Goal: Task Accomplishment & Management: Use online tool/utility

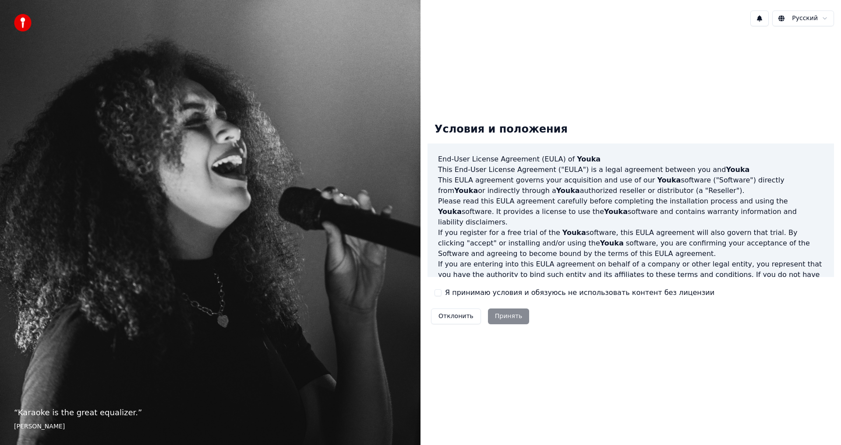
click at [507, 325] on div "Отклонить Принять" at bounding box center [480, 316] width 105 height 23
click at [506, 317] on div "Отклонить Принять" at bounding box center [480, 316] width 105 height 23
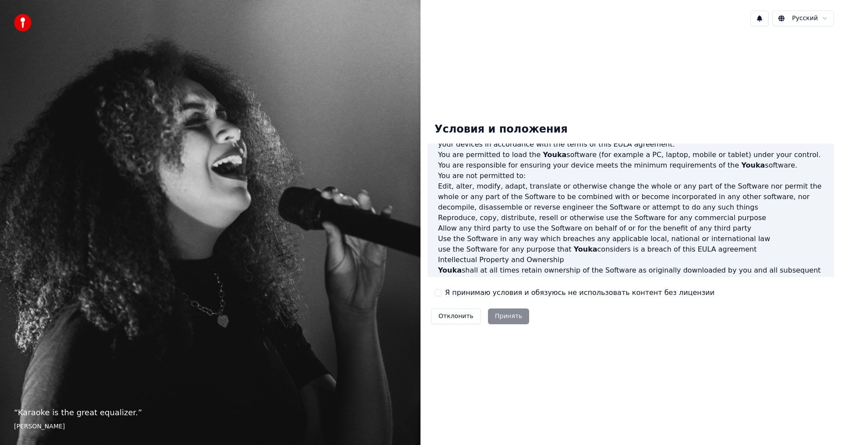
scroll to position [350, 0]
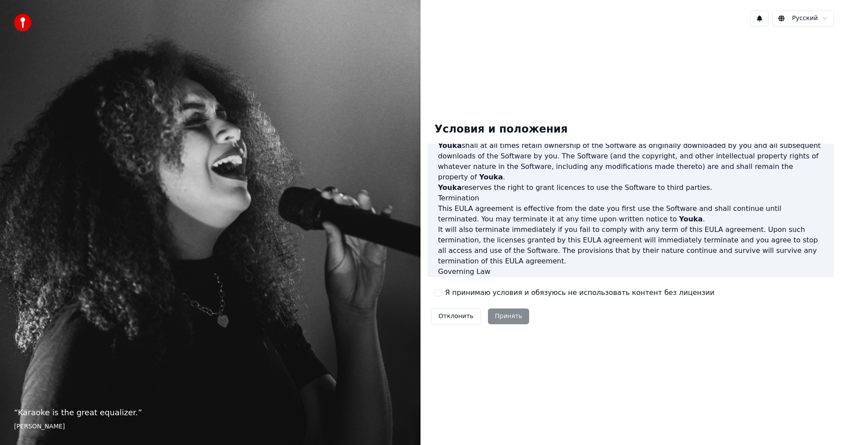
click at [440, 293] on button "Я принимаю условия и обязуюсь не использовать контент без лицензии" at bounding box center [438, 293] width 7 height 7
click at [507, 319] on button "Принять" at bounding box center [509, 317] width 42 height 16
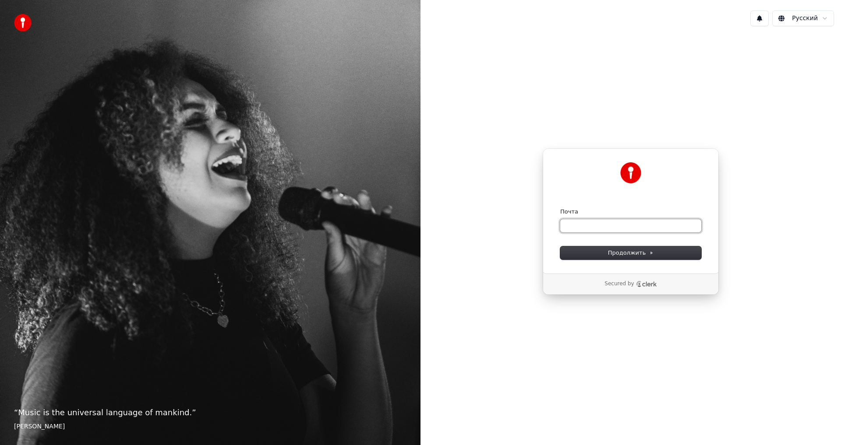
click at [620, 231] on input "Почта" at bounding box center [630, 225] width 141 height 13
paste input "**********"
click at [604, 251] on button "Продолжить" at bounding box center [630, 253] width 141 height 13
type input "**********"
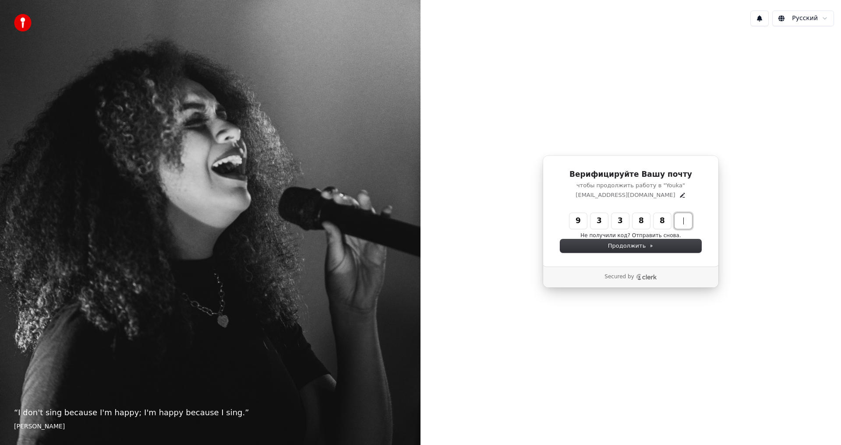
type input "******"
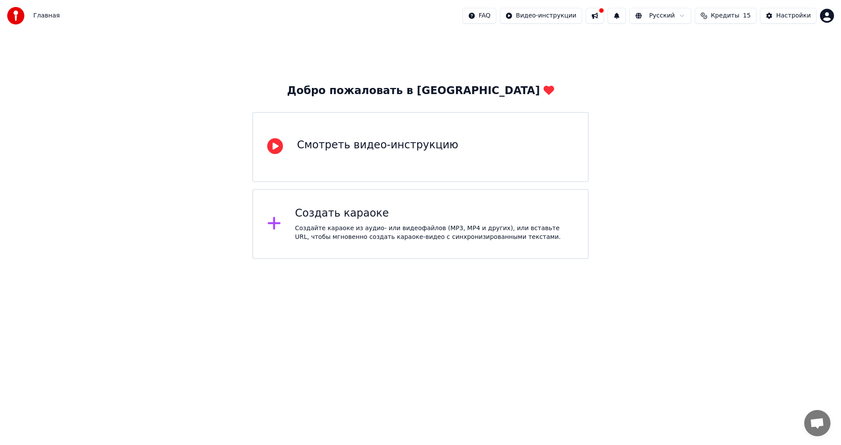
click at [342, 147] on div "Смотреть видео-инструкцию" at bounding box center [377, 145] width 161 height 14
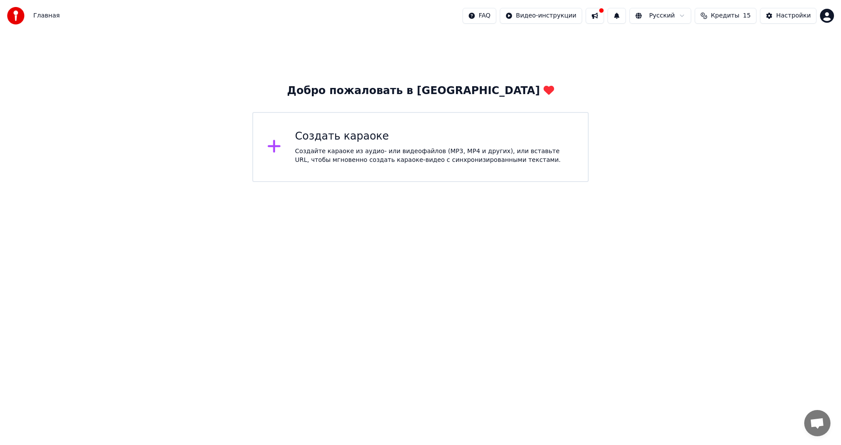
click at [268, 144] on icon at bounding box center [274, 146] width 14 height 16
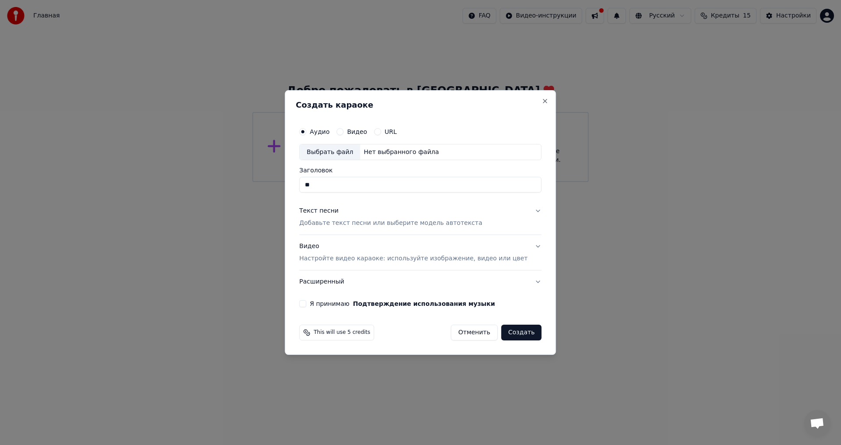
type input "*"
type input "**********"
click at [350, 153] on div "Выбрать файл" at bounding box center [330, 153] width 60 height 16
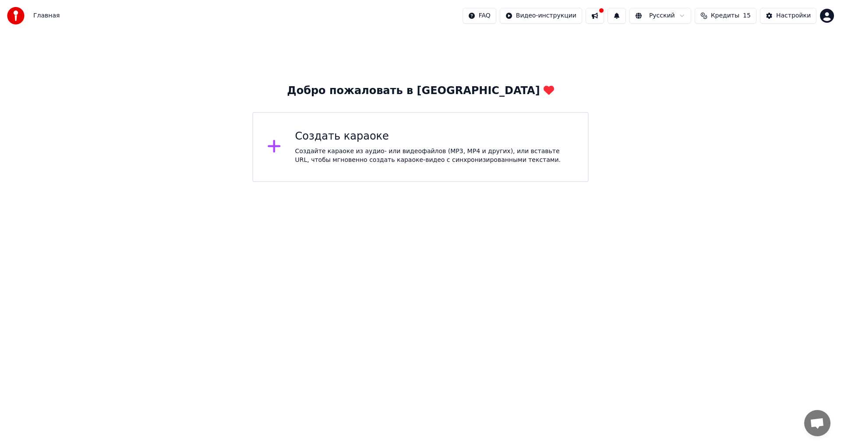
click at [277, 156] on div "Создать караоке Создайте караоке из аудио- или видеофайлов (MP3, MP4 и других),…" at bounding box center [420, 147] width 336 height 70
click at [290, 145] on div "Создать караоке Создайте караоке из аудио- или видеофайлов (MP3, MP4 и других),…" at bounding box center [420, 147] width 336 height 70
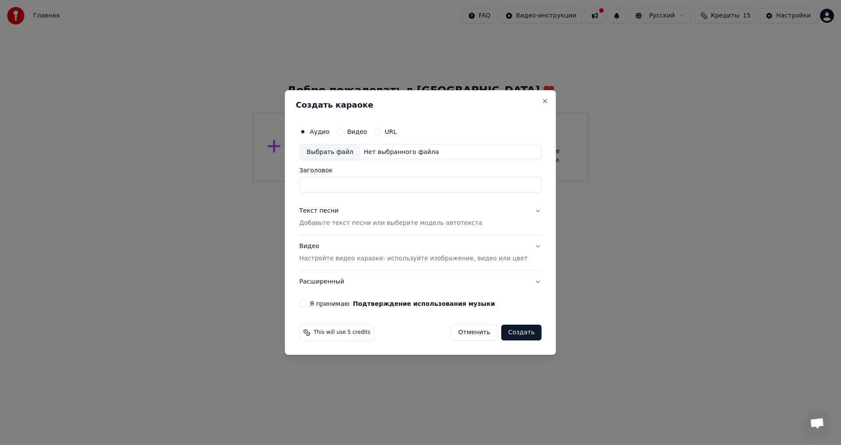
click at [336, 153] on div "Выбрать файл" at bounding box center [330, 153] width 60 height 16
type input "**********"
click at [357, 222] on p "Добавьте текст песни или выберите модель автотекста" at bounding box center [390, 223] width 183 height 9
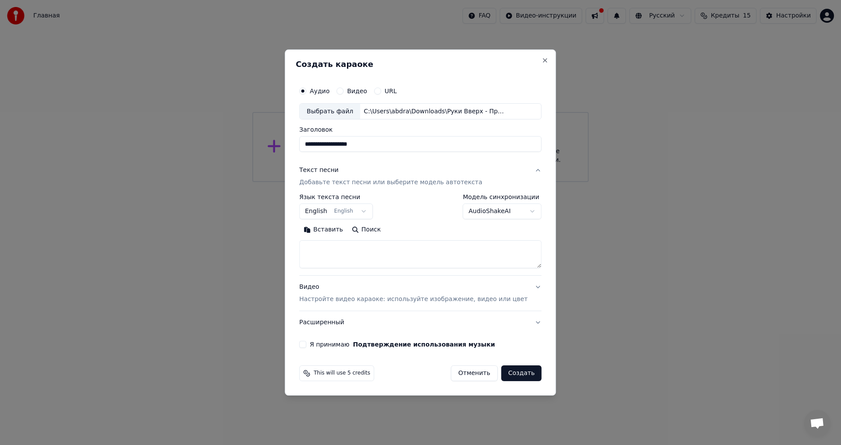
click at [350, 250] on textarea at bounding box center [420, 255] width 242 height 28
paste textarea "**********"
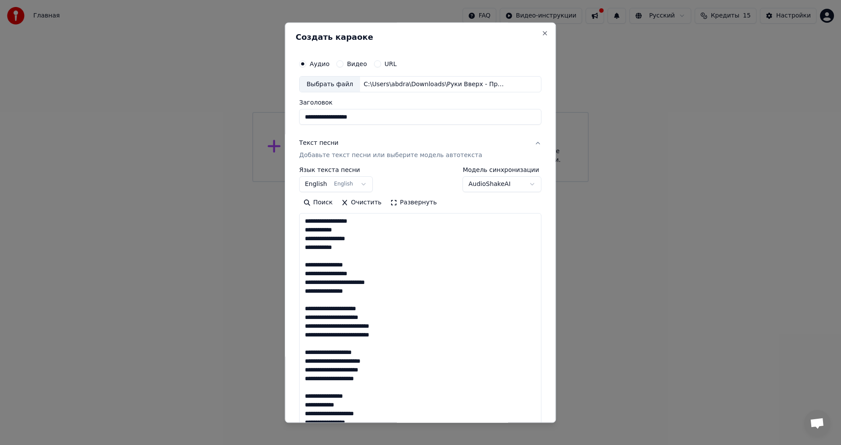
scroll to position [405, 0]
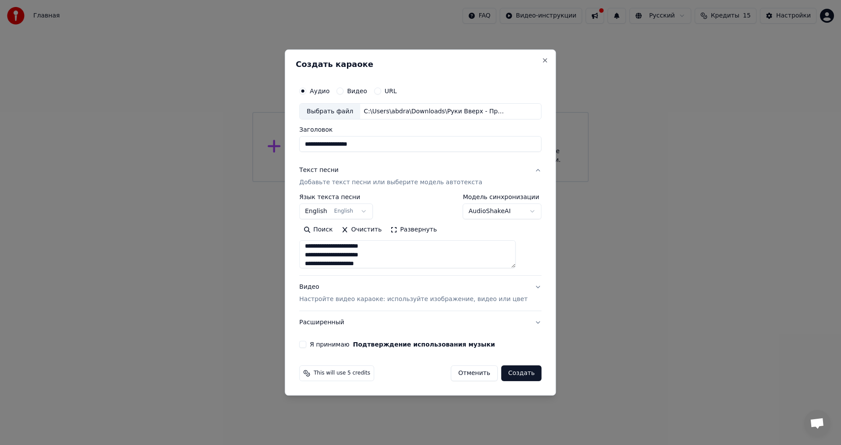
type textarea "**********"
click at [368, 212] on button "English English" at bounding box center [336, 212] width 74 height 16
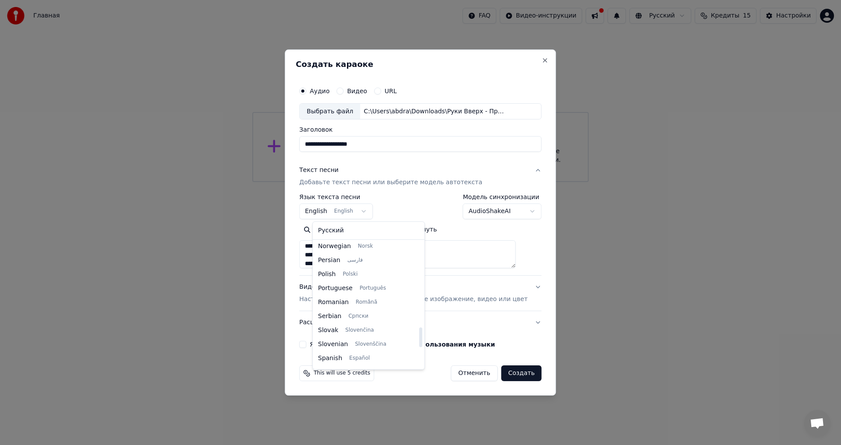
scroll to position [552, 0]
select select "**"
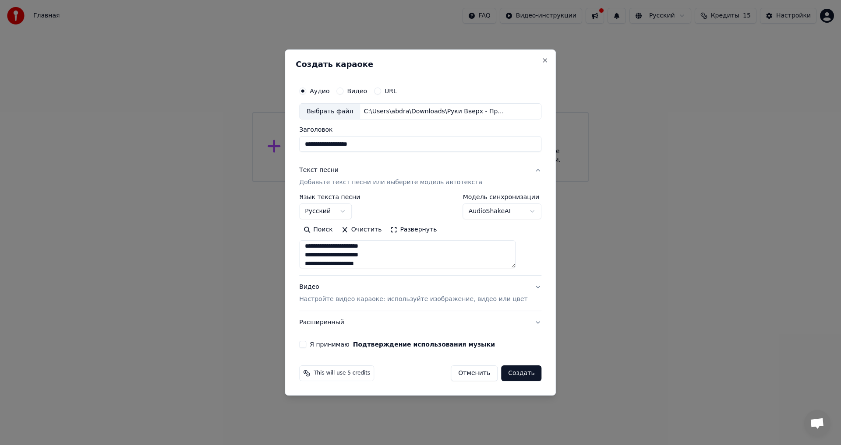
click at [413, 298] on p "Настройте видео караоке: используйте изображение, видео или цвет" at bounding box center [413, 299] width 228 height 9
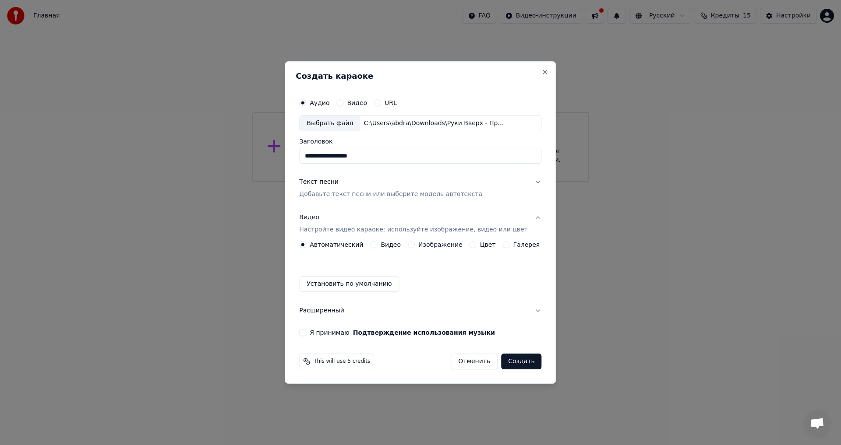
click at [324, 184] on div "Текст песни" at bounding box center [318, 182] width 39 height 9
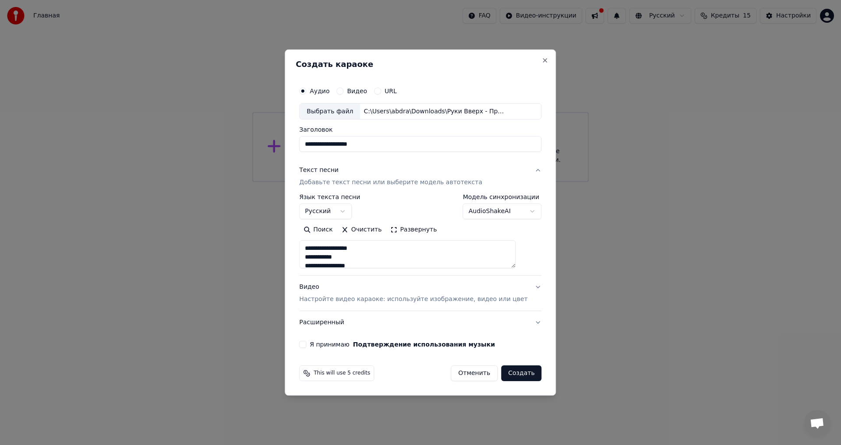
click at [335, 172] on div "Текст песни" at bounding box center [318, 170] width 39 height 9
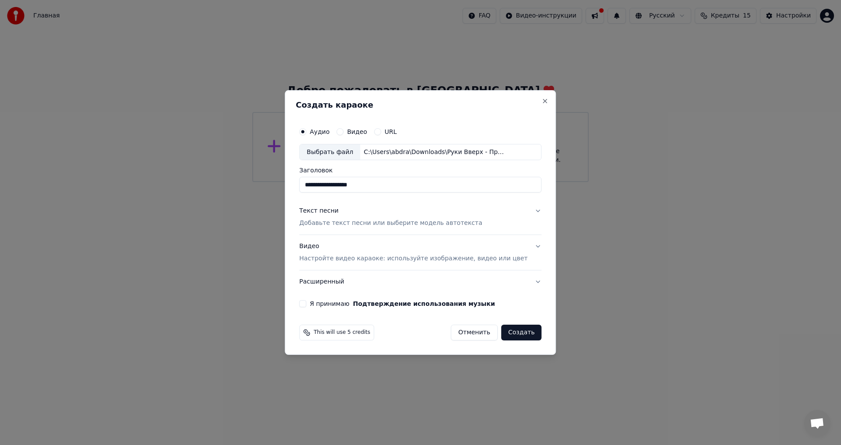
click at [329, 212] on div "Текст песни" at bounding box center [318, 211] width 39 height 9
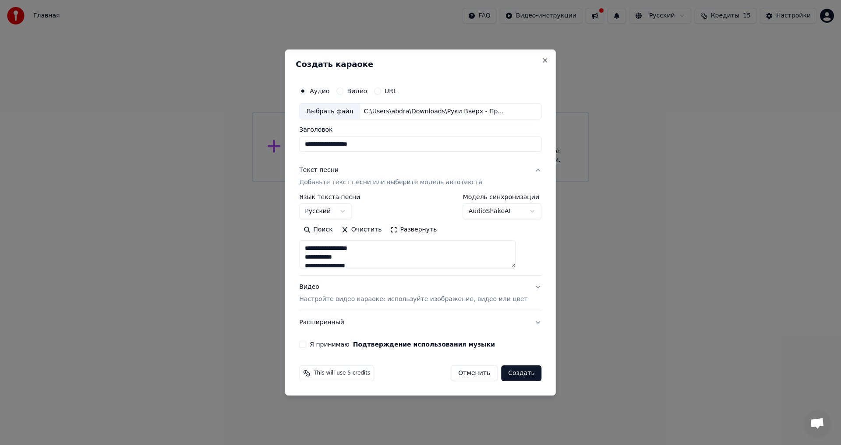
click at [504, 373] on button "Создать" at bounding box center [521, 374] width 40 height 16
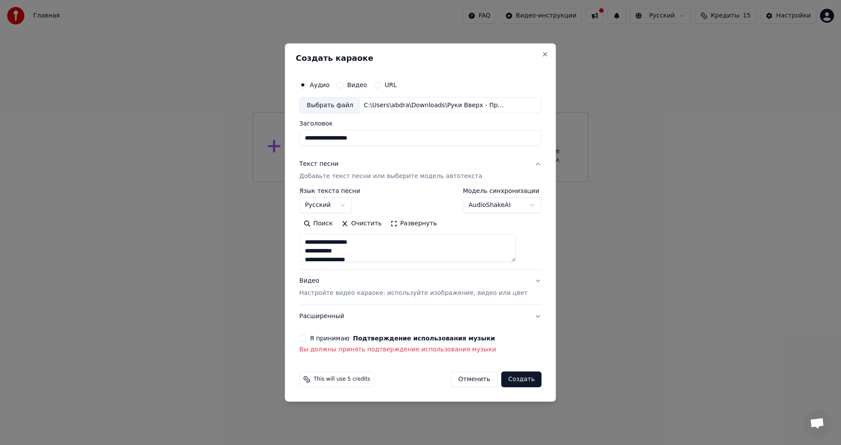
click at [311, 336] on div "**********" at bounding box center [420, 216] width 249 height 286
click at [306, 338] on button "Я принимаю Подтверждение использования музыки" at bounding box center [302, 338] width 7 height 7
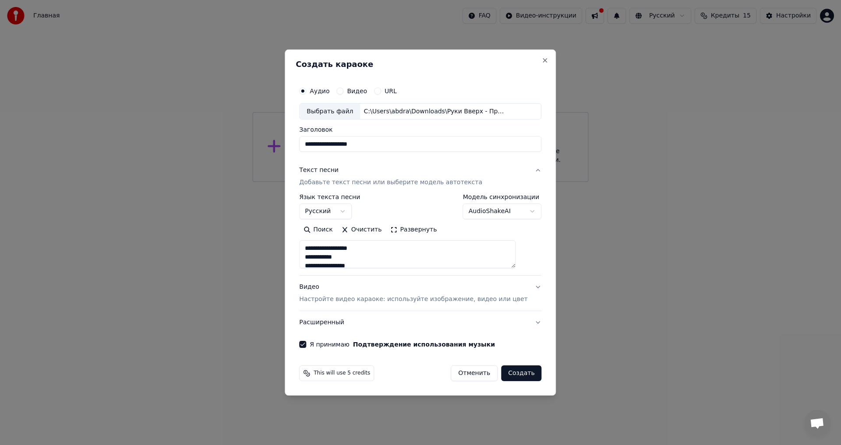
click at [503, 372] on button "Создать" at bounding box center [521, 374] width 40 height 16
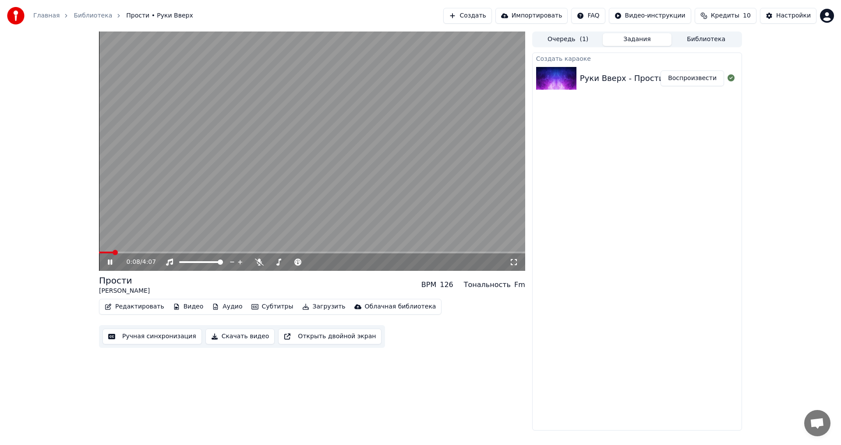
click at [108, 265] on icon at bounding box center [116, 262] width 21 height 7
click at [111, 263] on icon at bounding box center [109, 262] width 5 height 6
click at [111, 263] on icon at bounding box center [110, 262] width 4 height 5
click at [111, 263] on icon at bounding box center [109, 262] width 5 height 6
click at [107, 262] on icon at bounding box center [116, 262] width 21 height 7
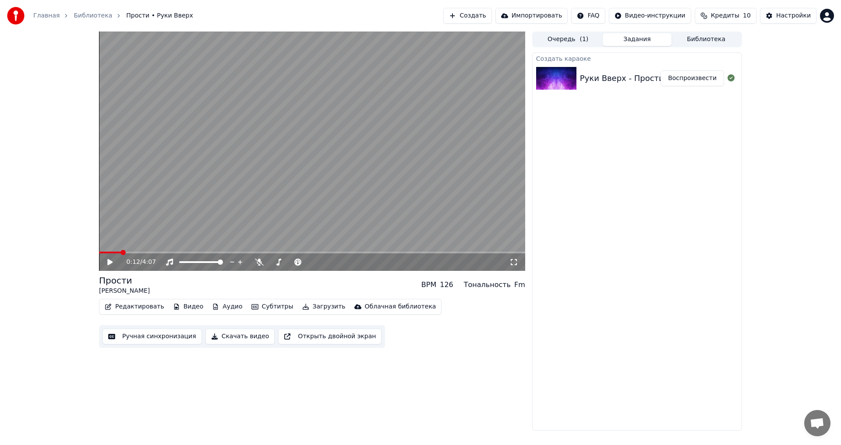
click at [107, 262] on icon at bounding box center [116, 262] width 21 height 7
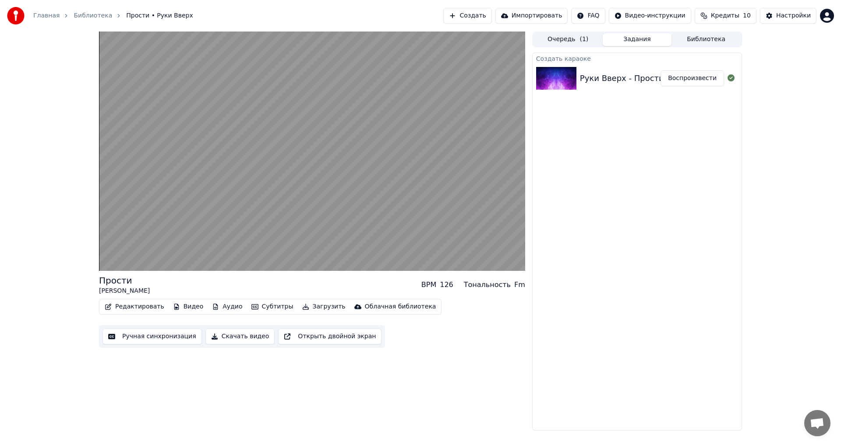
click at [665, 352] on div "Создать караоке Руки Вверх - Прости Воспроизвести" at bounding box center [637, 242] width 210 height 378
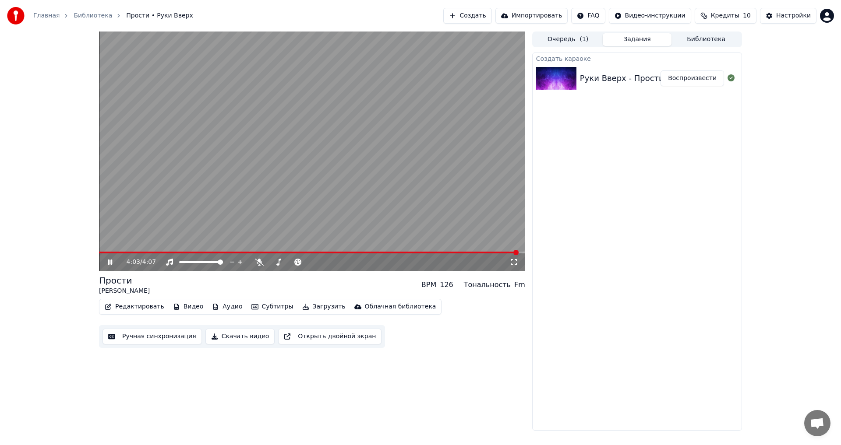
click at [109, 261] on icon at bounding box center [110, 262] width 4 height 5
click at [223, 339] on button "Скачать видео" at bounding box center [240, 337] width 70 height 16
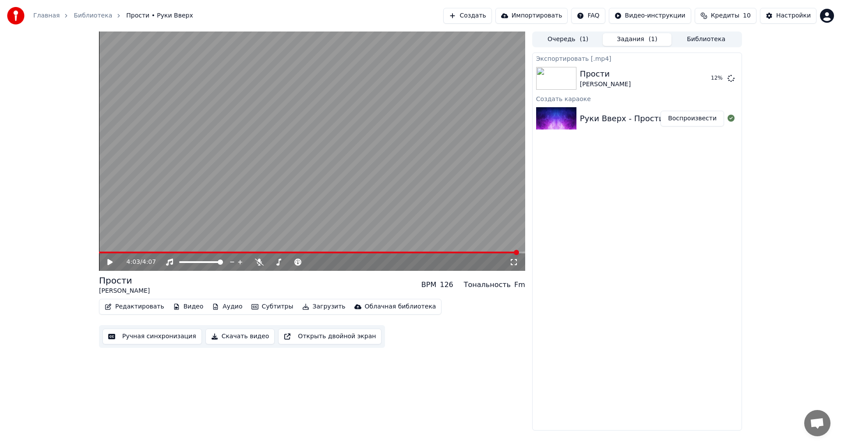
click at [487, 17] on button "Создать" at bounding box center [467, 16] width 48 height 16
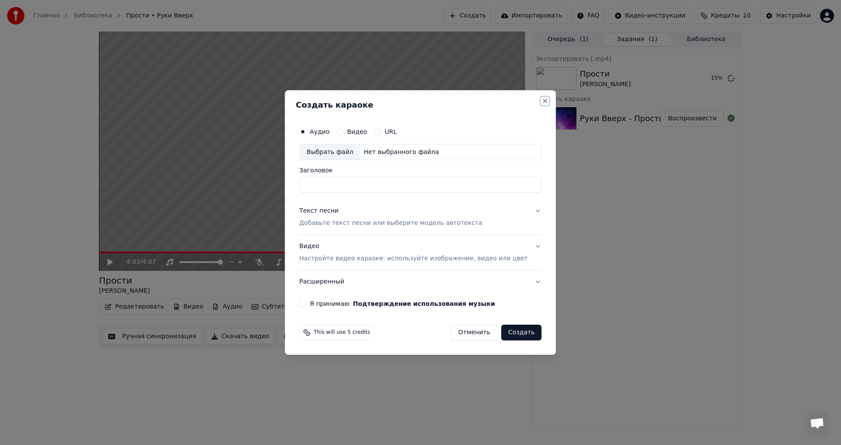
click at [542, 101] on button "Close" at bounding box center [545, 101] width 7 height 7
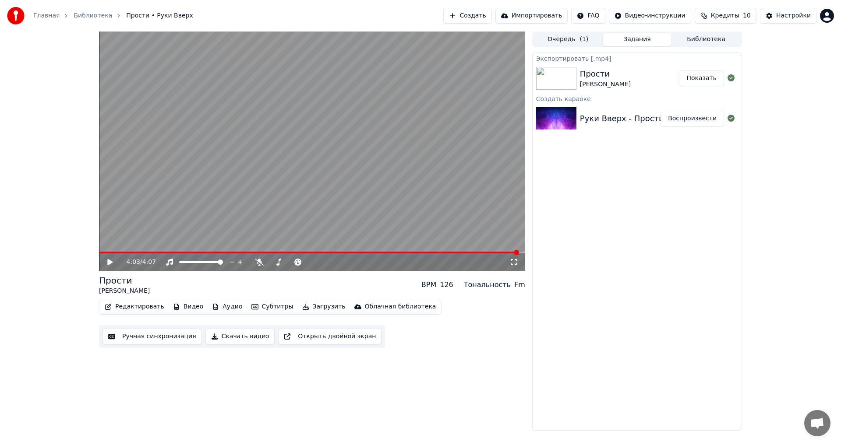
click at [487, 15] on button "Создать" at bounding box center [467, 16] width 48 height 16
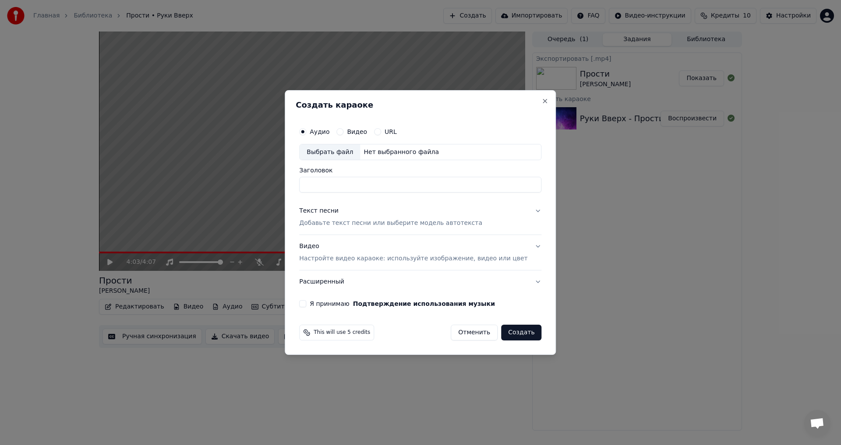
click at [330, 152] on div "Выбрать файл" at bounding box center [330, 153] width 60 height 16
type input "**********"
click at [331, 211] on div "Текст песни" at bounding box center [318, 211] width 39 height 9
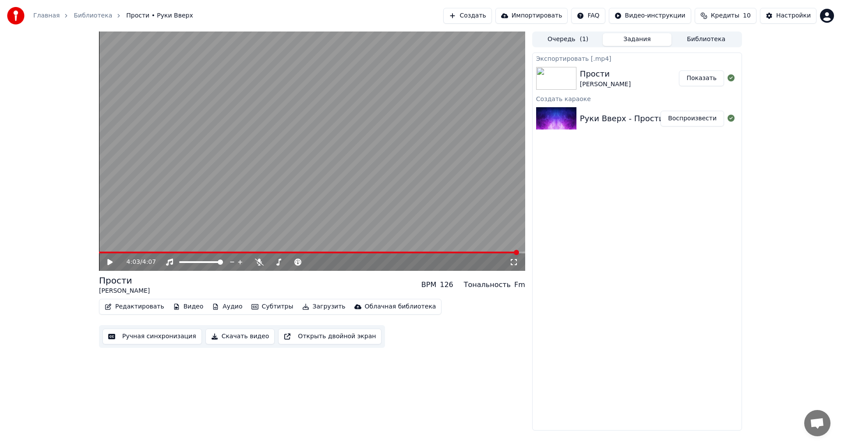
click at [491, 17] on button "Создать" at bounding box center [467, 16] width 48 height 16
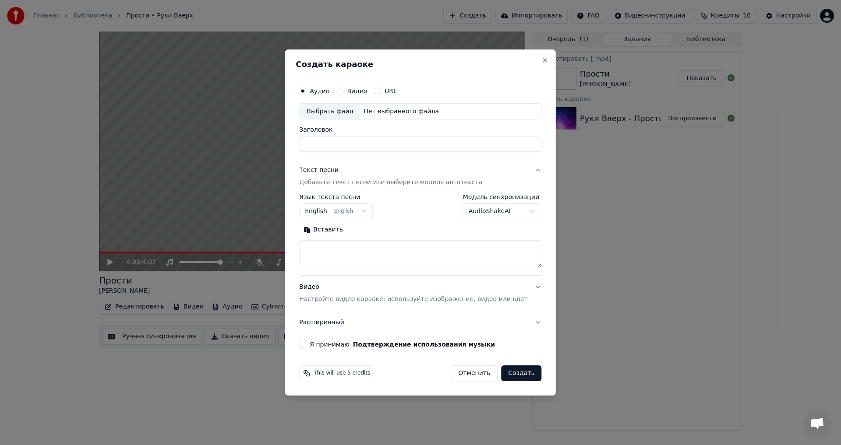
click at [330, 170] on div "Текст песни" at bounding box center [318, 170] width 39 height 9
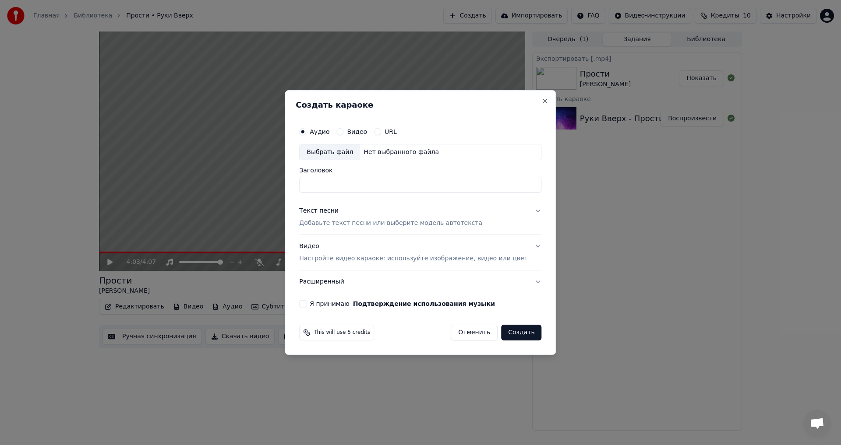
click at [336, 212] on div "Текст песни" at bounding box center [318, 211] width 39 height 9
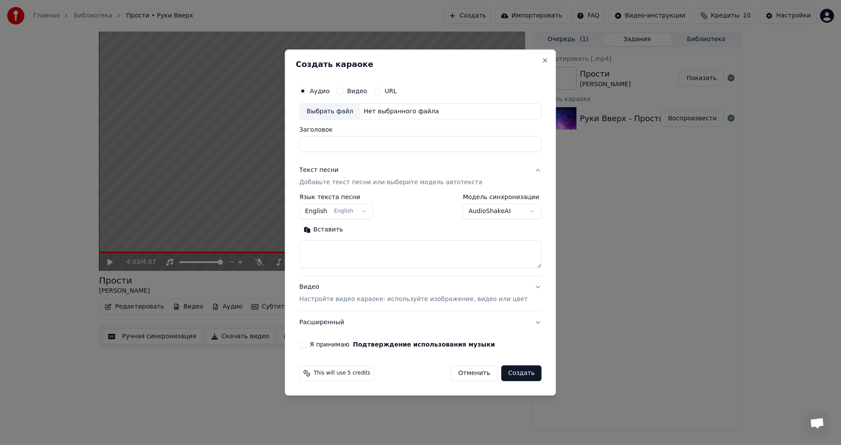
click at [350, 255] on textarea at bounding box center [420, 255] width 242 height 28
paste textarea "**********"
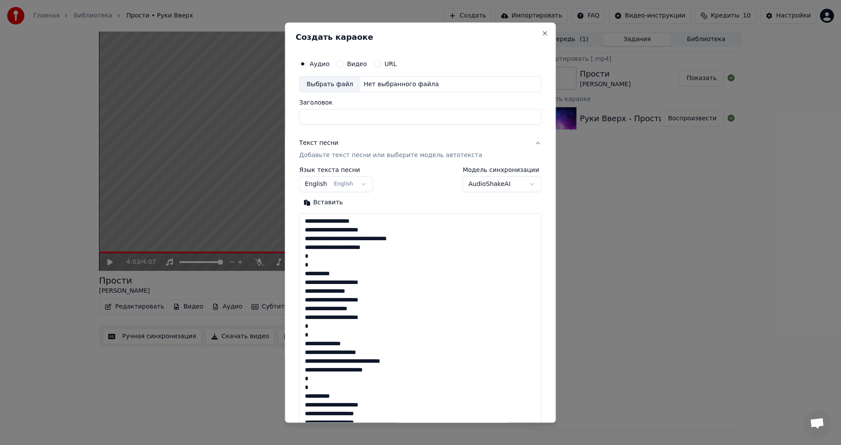
scroll to position [195, 0]
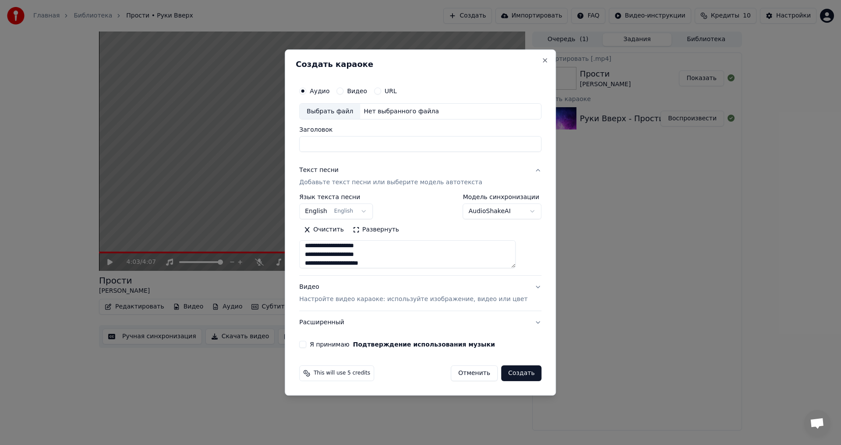
type textarea "**********"
click at [340, 110] on div "Выбрать файл" at bounding box center [330, 112] width 60 height 16
type input "**********"
click at [359, 211] on body "**********" at bounding box center [420, 222] width 841 height 445
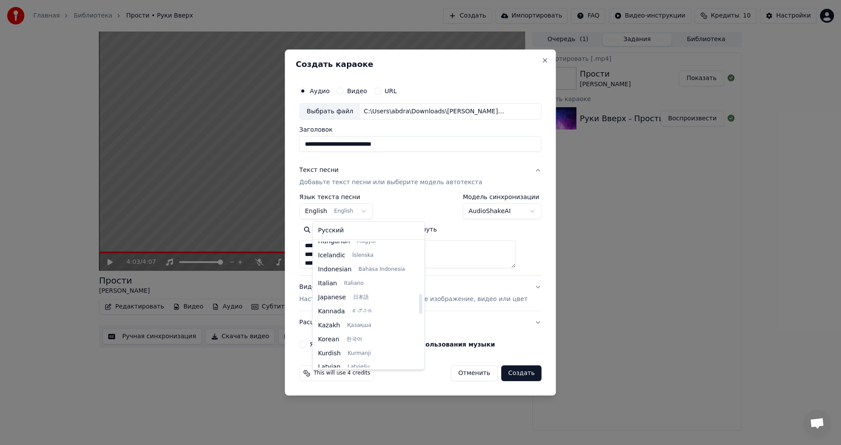
scroll to position [333, 0]
select select "**"
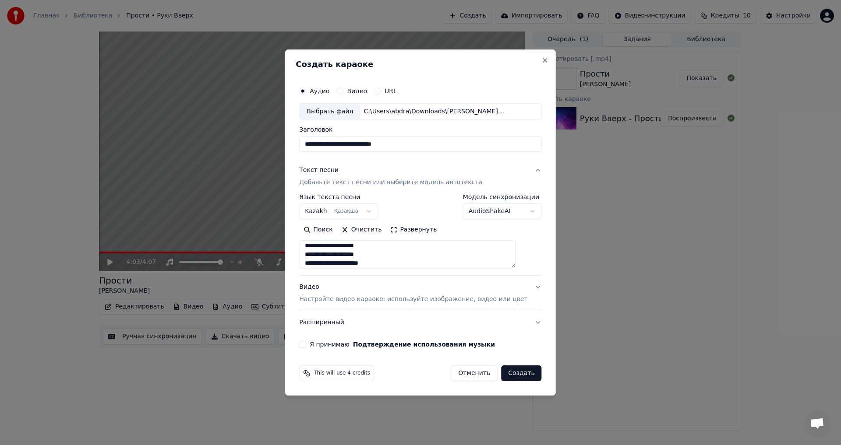
click at [421, 301] on p "Настройте видео караоке: используйте изображение, видео или цвет" at bounding box center [413, 299] width 228 height 9
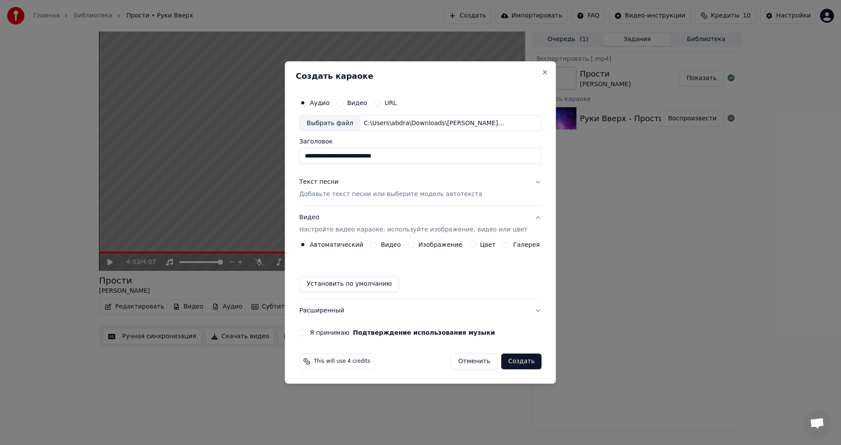
click at [451, 244] on label "Изображение" at bounding box center [440, 245] width 44 height 6
click at [415, 244] on button "Изображение" at bounding box center [411, 244] width 7 height 7
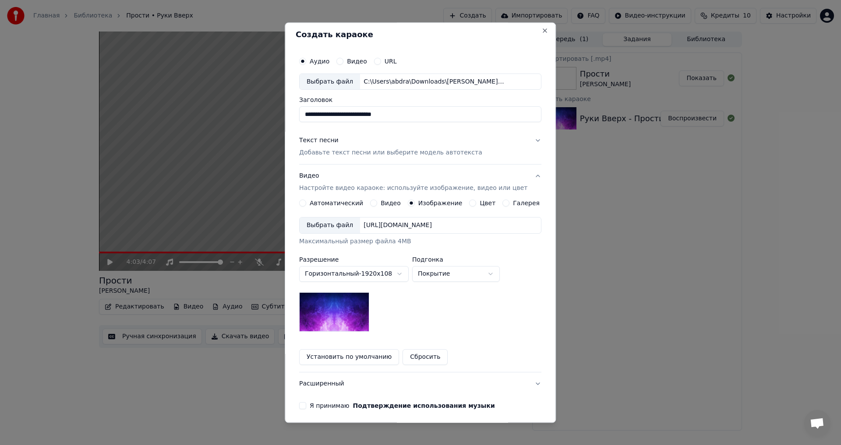
scroll to position [0, 0]
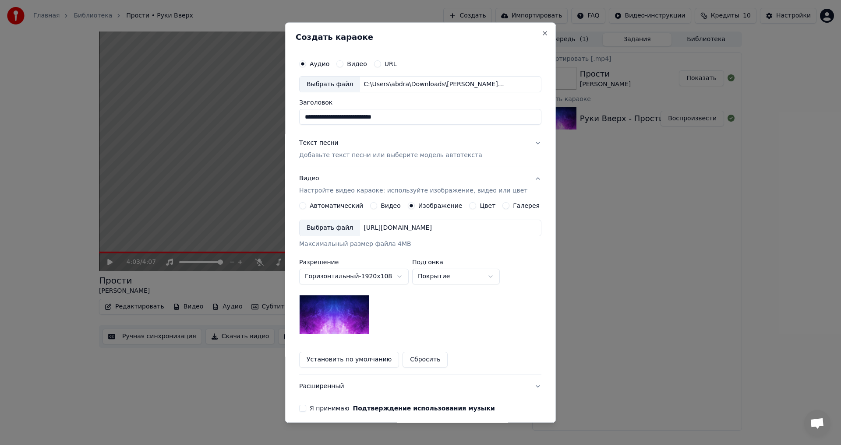
click at [417, 228] on div "[URL][DOMAIN_NAME]" at bounding box center [397, 228] width 75 height 9
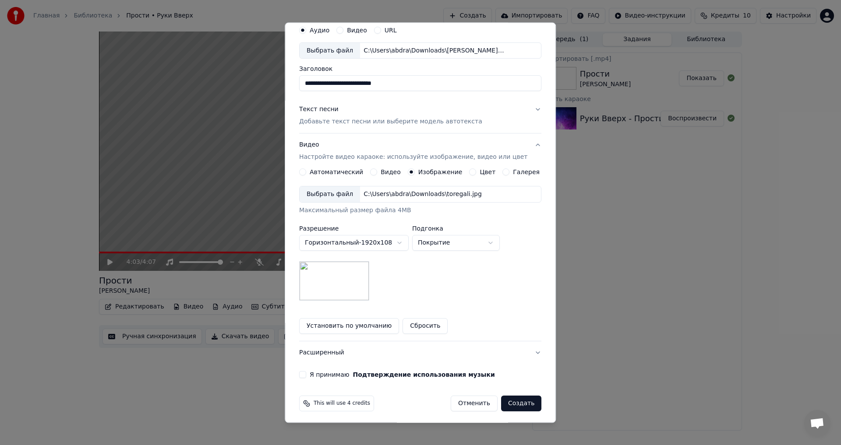
scroll to position [37, 0]
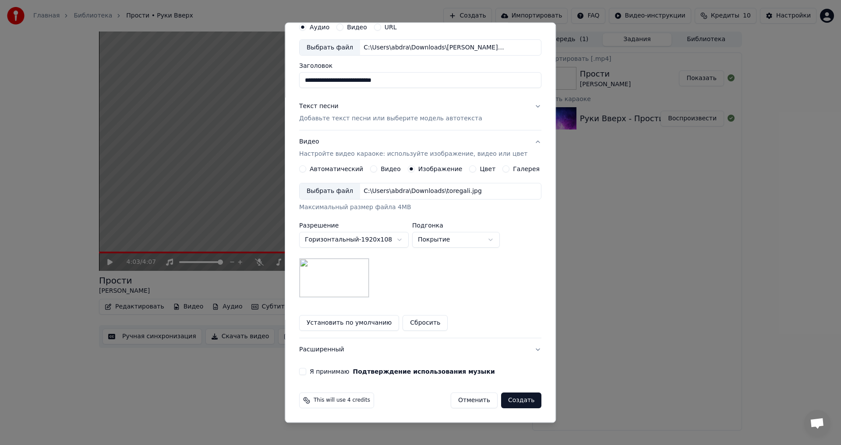
click at [511, 399] on button "Создать" at bounding box center [521, 401] width 40 height 16
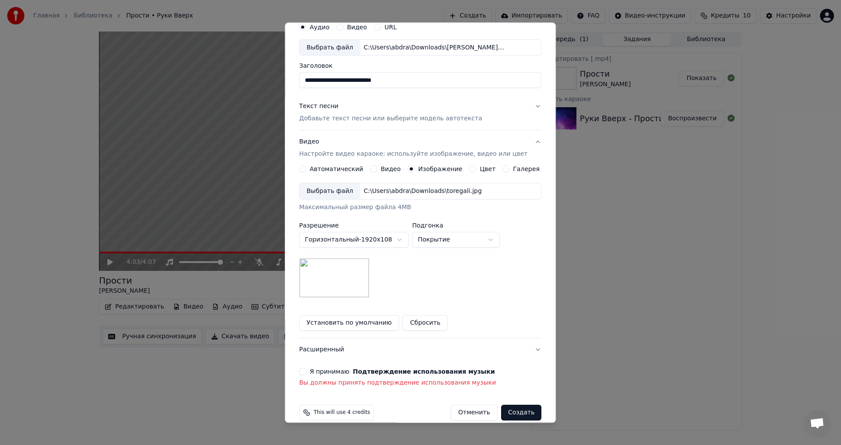
click at [306, 374] on button "Я принимаю Подтверждение использования музыки" at bounding box center [302, 372] width 7 height 7
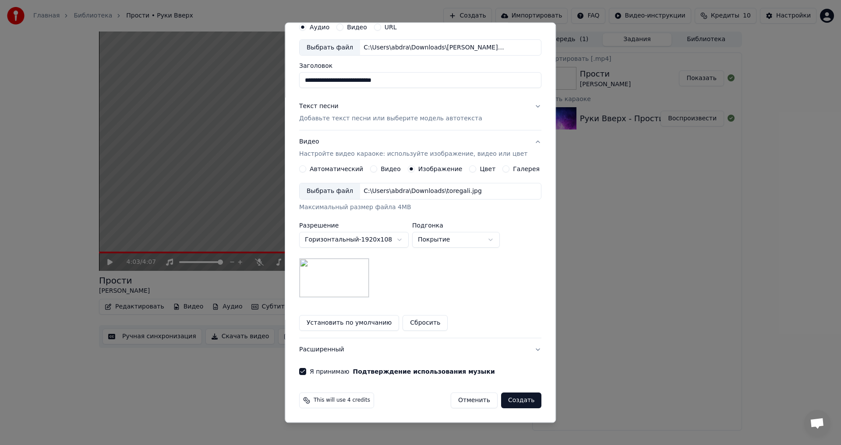
click at [507, 402] on button "Создать" at bounding box center [521, 401] width 40 height 16
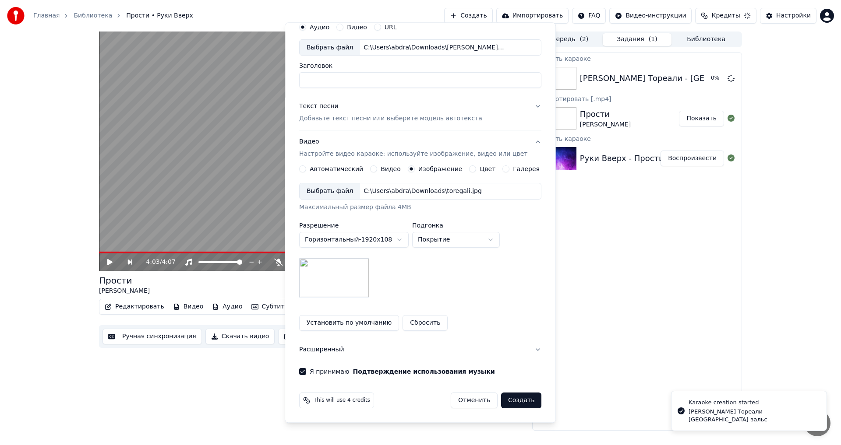
scroll to position [0, 0]
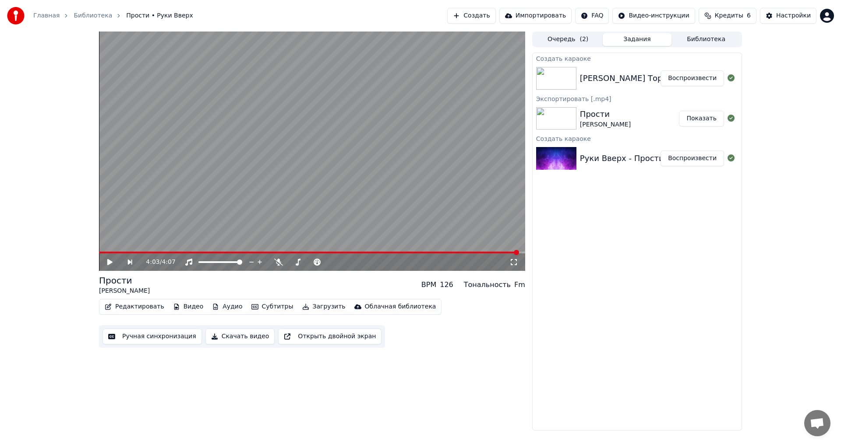
click at [701, 78] on button "Воспроизвести" at bounding box center [693, 79] width 64 height 16
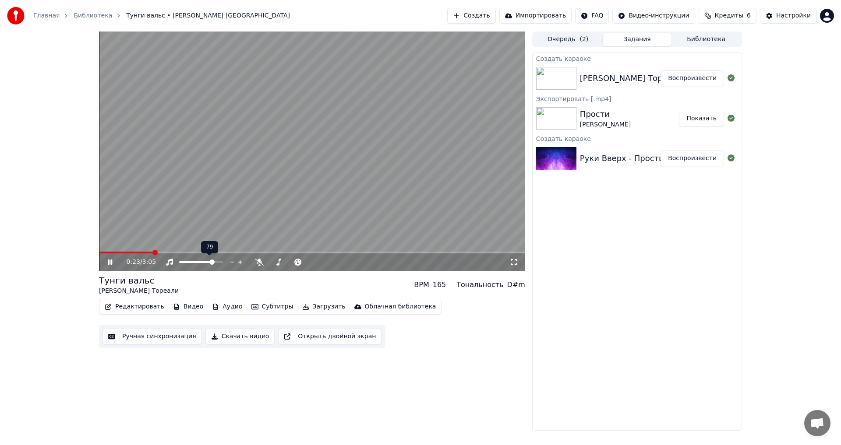
click at [214, 264] on span at bounding box center [211, 262] width 5 height 5
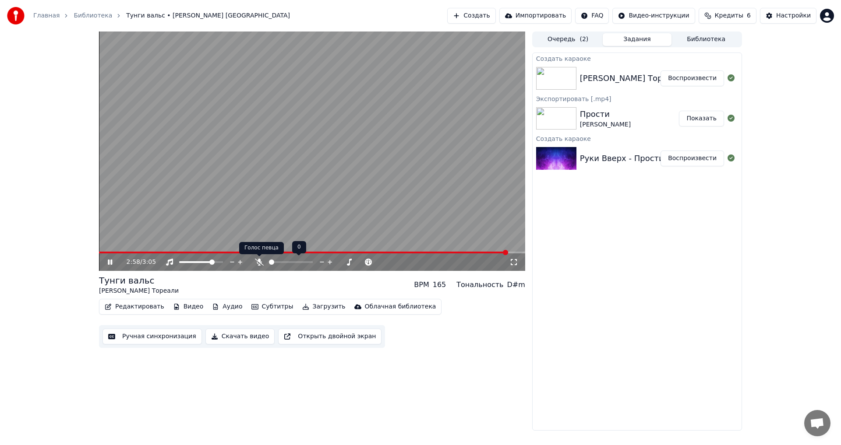
click at [258, 261] on icon at bounding box center [259, 262] width 9 height 7
click at [173, 251] on video at bounding box center [312, 152] width 426 height 240
click at [110, 260] on icon at bounding box center [116, 262] width 21 height 7
click at [117, 253] on span at bounding box center [305, 253] width 412 height 2
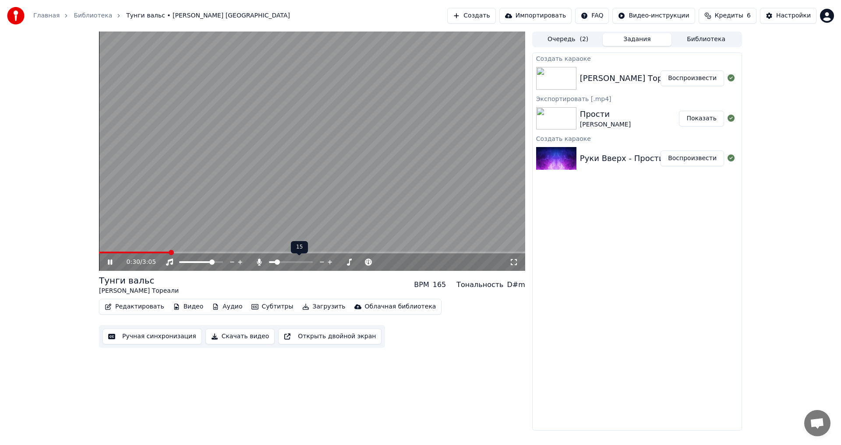
click at [276, 261] on span at bounding box center [277, 262] width 5 height 5
click at [270, 261] on span at bounding box center [272, 262] width 5 height 5
drag, startPoint x: 277, startPoint y: 261, endPoint x: 299, endPoint y: 262, distance: 21.9
click at [299, 262] on div at bounding box center [299, 262] width 71 height 9
click at [288, 261] on div at bounding box center [299, 262] width 71 height 9
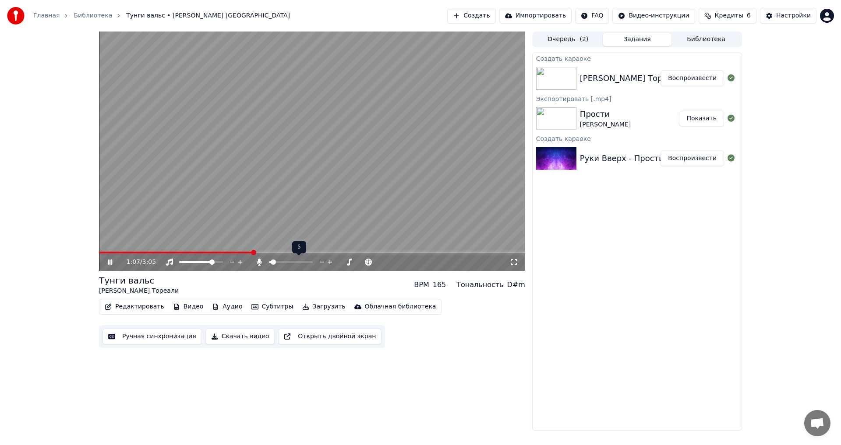
click at [271, 263] on span at bounding box center [291, 262] width 44 height 2
click at [274, 262] on span at bounding box center [275, 262] width 5 height 5
click at [297, 261] on icon at bounding box center [297, 262] width 9 height 7
click at [297, 262] on icon at bounding box center [297, 262] width 9 height 7
click at [329, 263] on span at bounding box center [329, 262] width 5 height 5
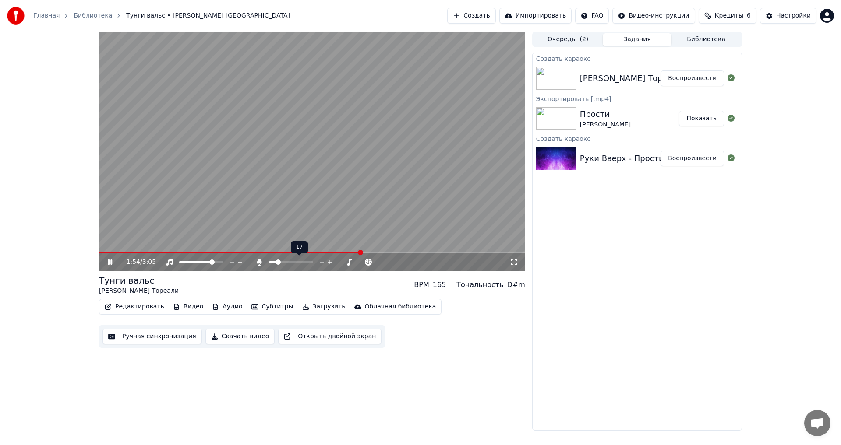
click at [276, 263] on span at bounding box center [278, 262] width 5 height 5
click at [349, 262] on icon at bounding box center [349, 262] width 8 height 9
click at [341, 261] on icon at bounding box center [341, 262] width 8 height 9
click at [239, 261] on icon at bounding box center [240, 262] width 8 height 9
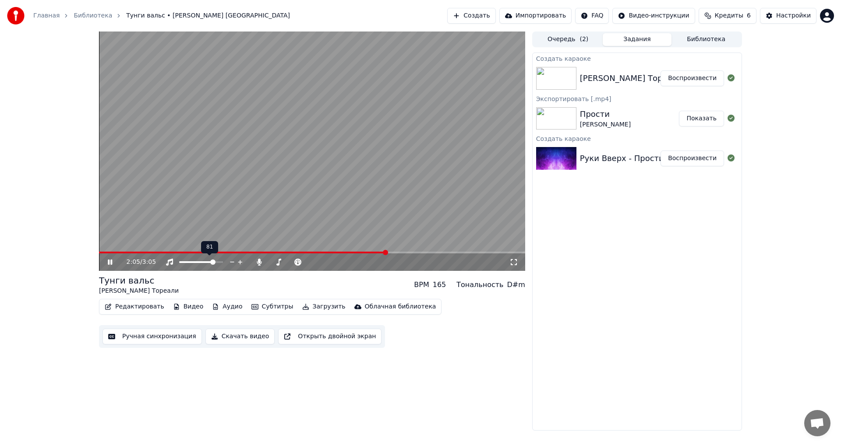
click at [239, 261] on icon at bounding box center [240, 262] width 8 height 9
click at [223, 265] on span at bounding box center [220, 262] width 5 height 5
click at [273, 264] on span at bounding box center [274, 262] width 5 height 5
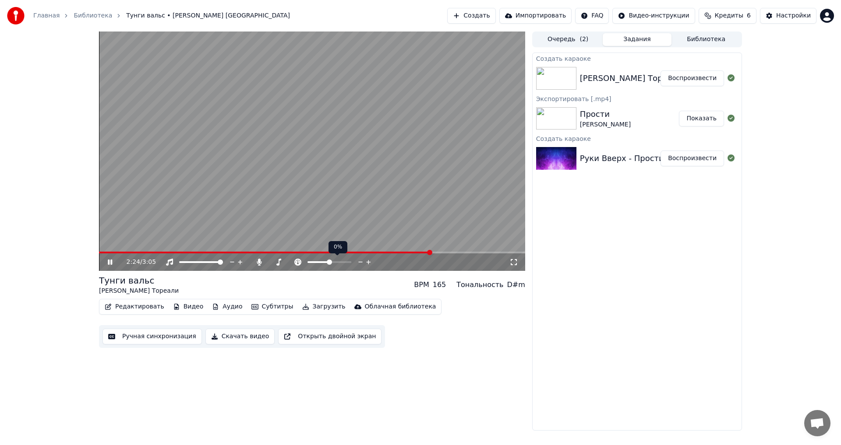
click at [407, 253] on span at bounding box center [265, 253] width 332 height 2
click at [310, 264] on span at bounding box center [309, 262] width 5 height 5
click at [376, 252] on span at bounding box center [260, 253] width 323 height 2
click at [294, 263] on span at bounding box center [292, 262] width 5 height 5
click at [113, 261] on icon at bounding box center [116, 262] width 21 height 7
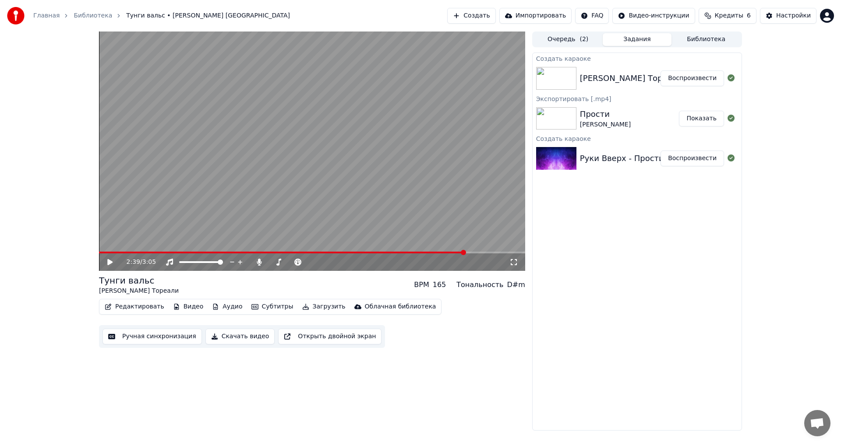
click at [305, 304] on button "Загрузить" at bounding box center [324, 307] width 50 height 12
click at [566, 109] on img at bounding box center [556, 118] width 40 height 23
click at [697, 118] on button "Показать" at bounding box center [701, 119] width 45 height 16
click at [688, 161] on button "Воспроизвести" at bounding box center [693, 159] width 64 height 16
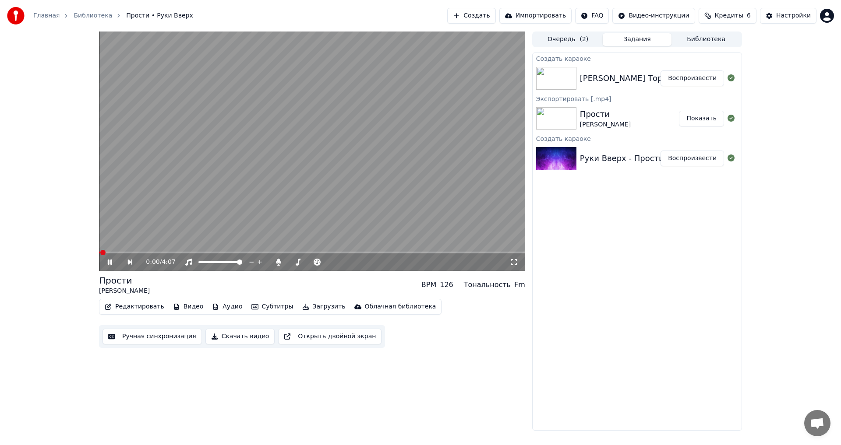
click at [137, 253] on span at bounding box center [312, 253] width 426 height 2
click at [209, 251] on video at bounding box center [312, 152] width 426 height 240
click at [218, 255] on div "0:22 / 4:07" at bounding box center [312, 263] width 426 height 18
click at [108, 259] on icon at bounding box center [116, 262] width 20 height 7
drag, startPoint x: 226, startPoint y: 261, endPoint x: 212, endPoint y: 263, distance: 13.4
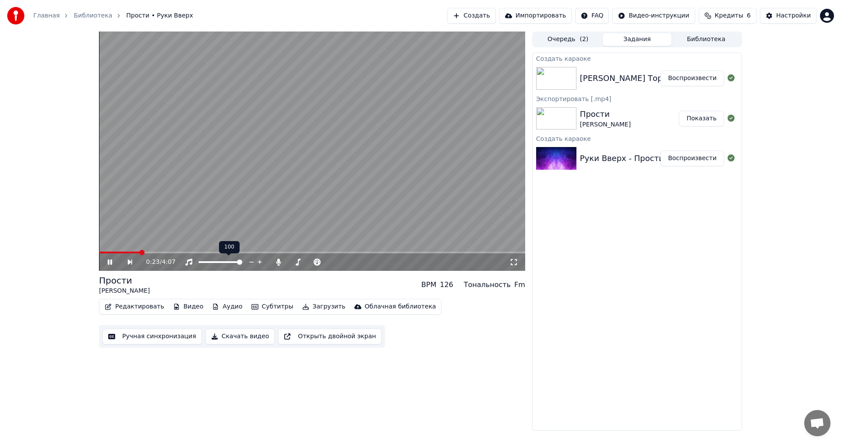
click at [212, 263] on div at bounding box center [228, 262] width 71 height 9
click at [216, 263] on span at bounding box center [216, 262] width 5 height 5
click at [243, 253] on span at bounding box center [312, 253] width 426 height 2
click at [697, 118] on button "Показать" at bounding box center [701, 119] width 45 height 16
click at [110, 265] on icon at bounding box center [116, 262] width 20 height 7
